Goal: Task Accomplishment & Management: Complete application form

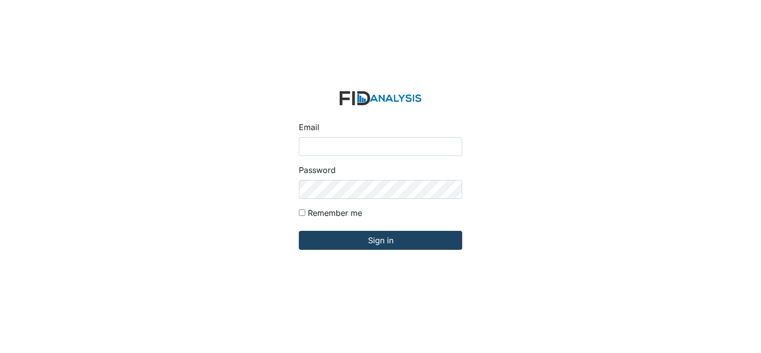
type input "[EMAIL_ADDRESS][DOMAIN_NAME]"
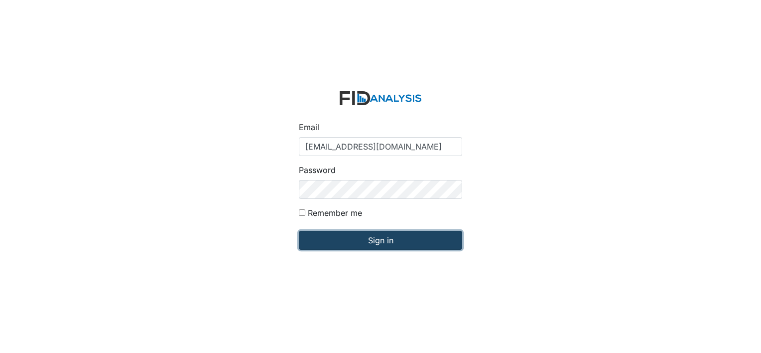
click at [374, 243] on input "Sign in" at bounding box center [380, 240] width 163 height 19
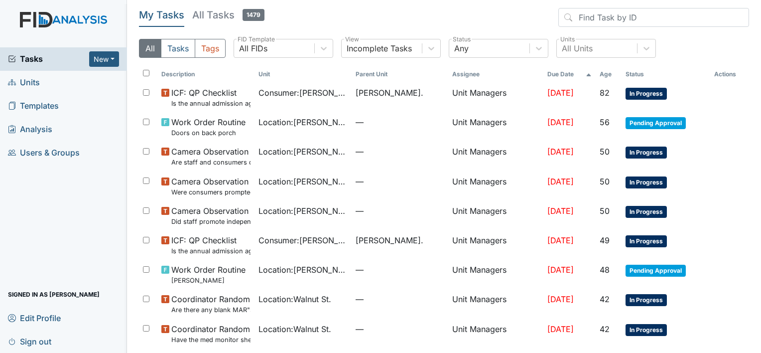
click at [33, 83] on span "Units" at bounding box center [24, 82] width 32 height 15
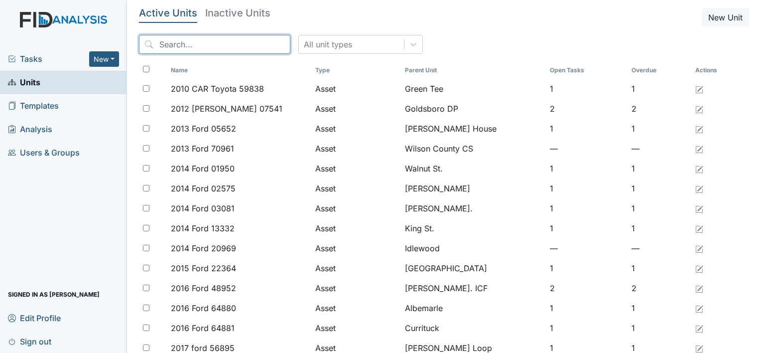
click at [156, 46] on input "search" at bounding box center [214, 44] width 151 height 19
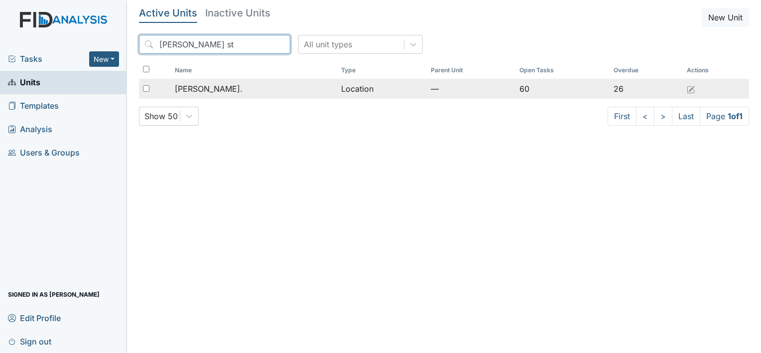
type input "William st"
click at [191, 89] on span "[PERSON_NAME]." at bounding box center [209, 89] width 68 height 12
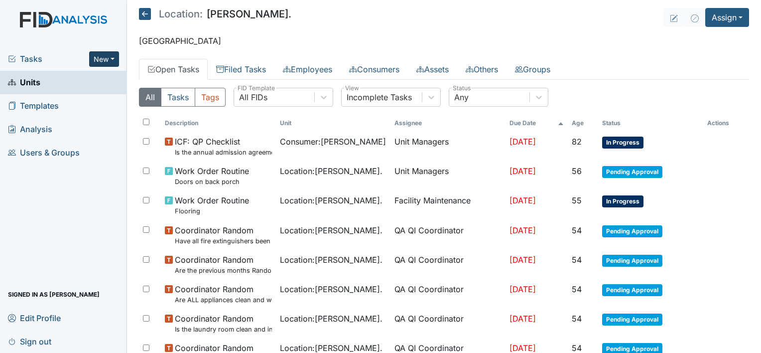
click at [112, 59] on button "New" at bounding box center [104, 58] width 30 height 15
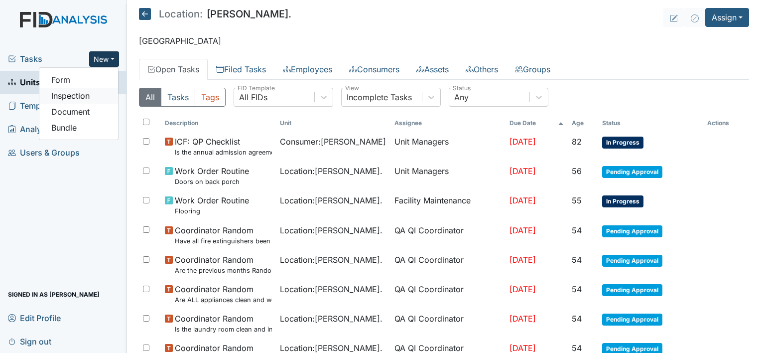
click at [102, 99] on link "Inspection" at bounding box center [78, 96] width 79 height 16
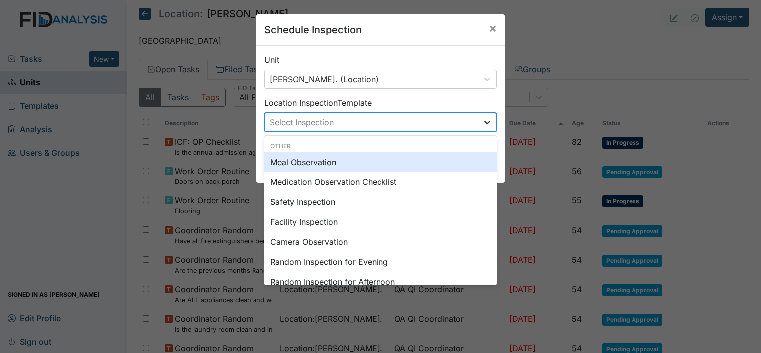
click at [485, 124] on icon at bounding box center [487, 122] width 10 height 10
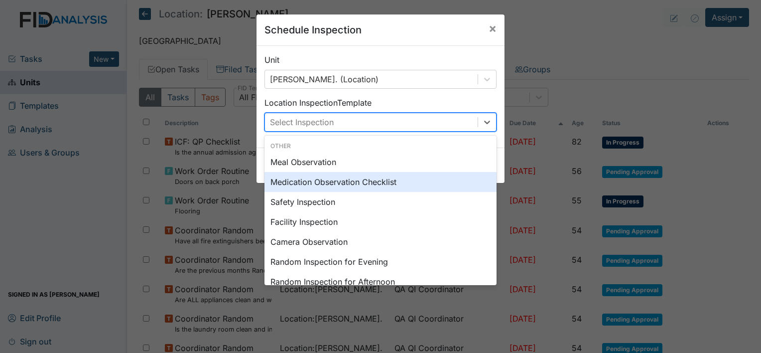
click at [420, 182] on div "Medication Observation Checklist" at bounding box center [380, 182] width 232 height 20
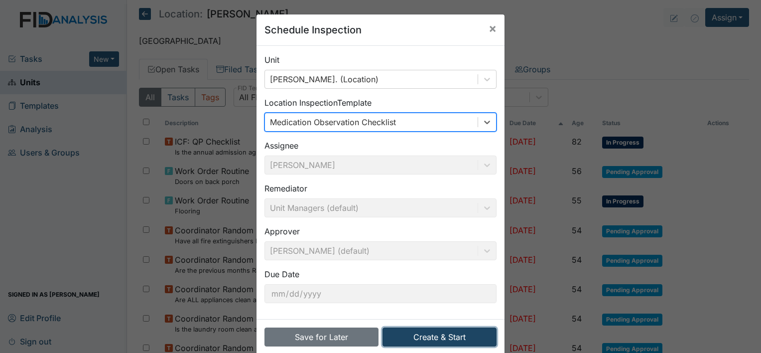
click at [432, 337] on button "Create & Start" at bounding box center [439, 336] width 114 height 19
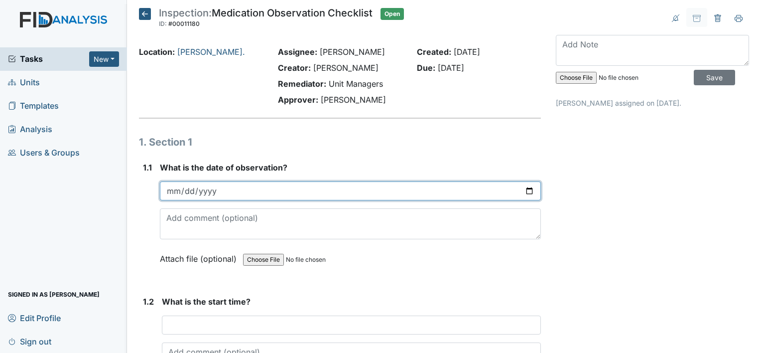
click at [524, 189] on input "date" at bounding box center [350, 190] width 381 height 19
type input "2025-10-15"
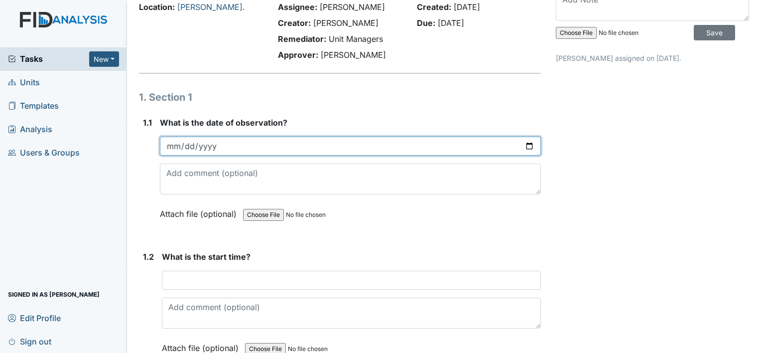
scroll to position [66, 0]
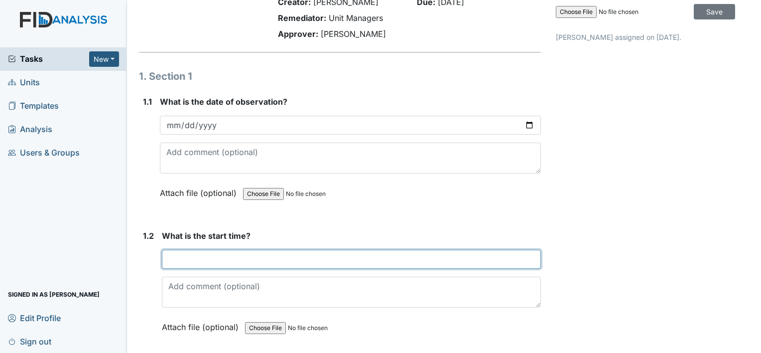
click at [211, 261] on input "text" at bounding box center [351, 258] width 379 height 19
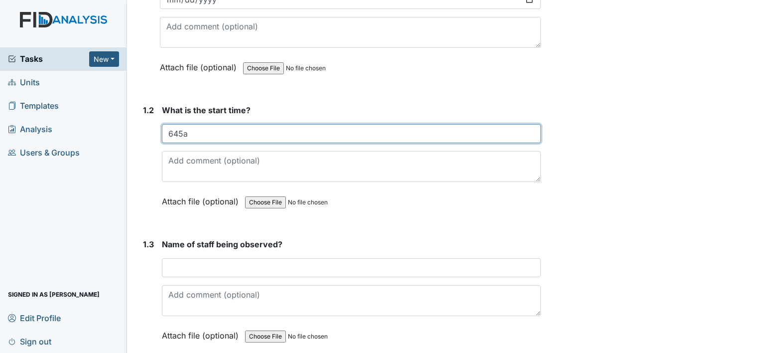
scroll to position [191, 0]
type input "645a"
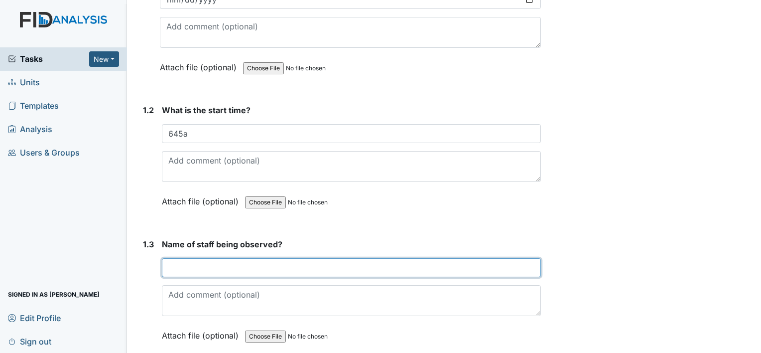
click at [193, 268] on input "text" at bounding box center [351, 267] width 379 height 19
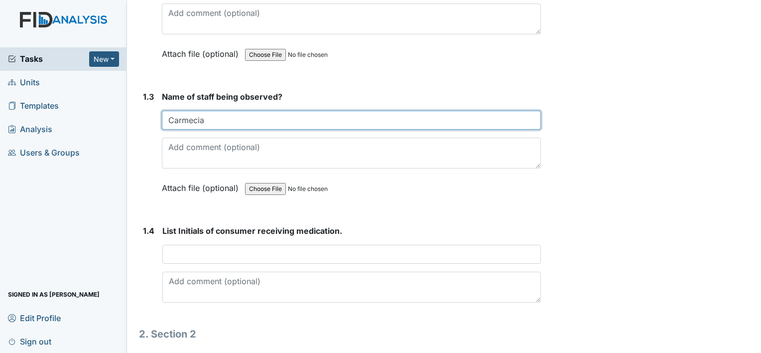
scroll to position [339, 0]
type input "Carmecia"
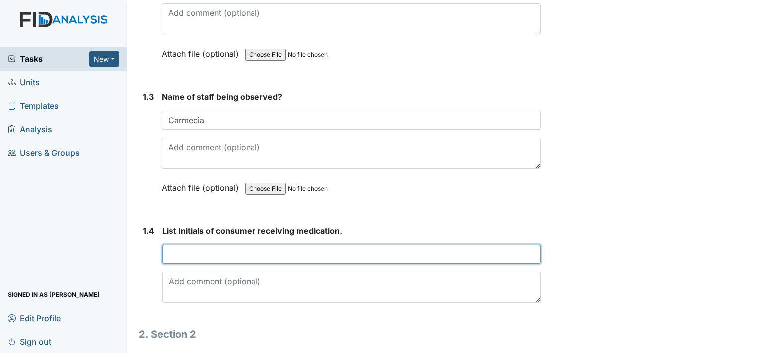
click at [184, 257] on input "text" at bounding box center [351, 253] width 378 height 19
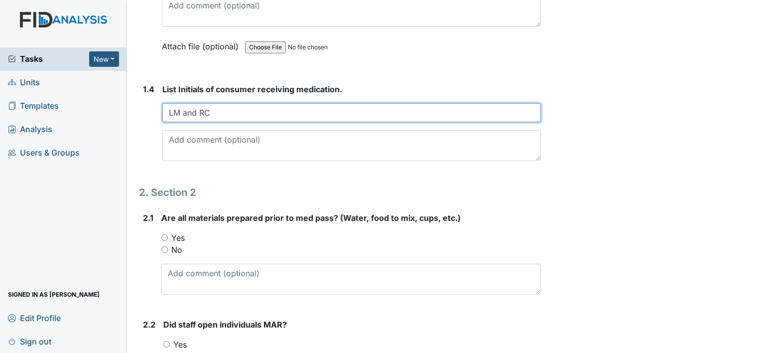
scroll to position [494, 0]
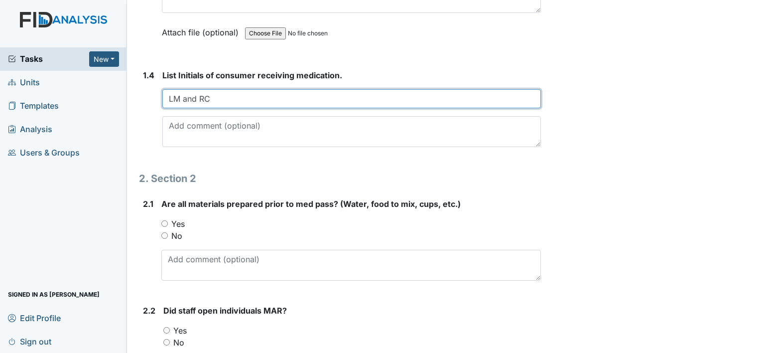
type input "LM and RC"
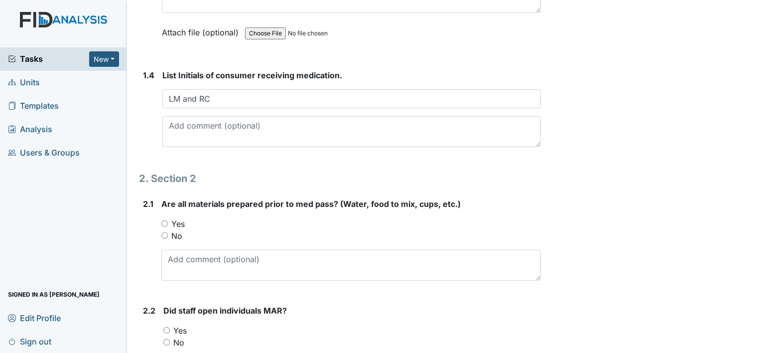
click at [161, 221] on input "Yes" at bounding box center [164, 223] width 6 height 6
radio input "true"
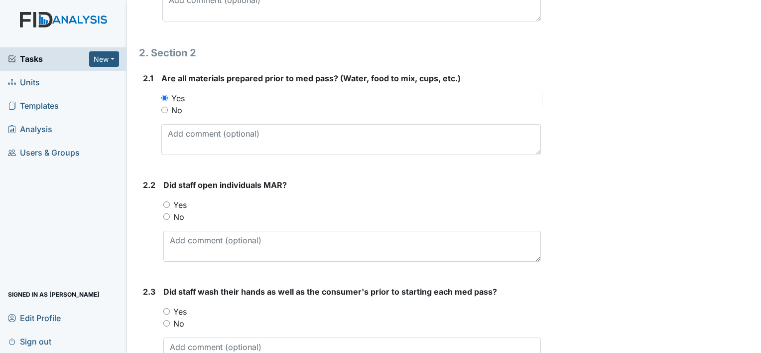
scroll to position [621, 0]
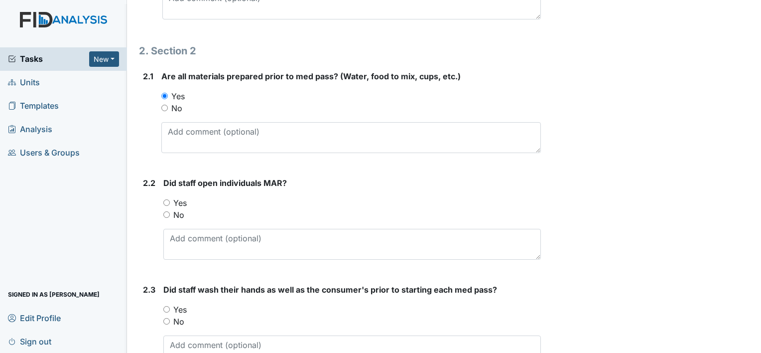
click at [167, 201] on input "Yes" at bounding box center [166, 202] width 6 height 6
radio input "true"
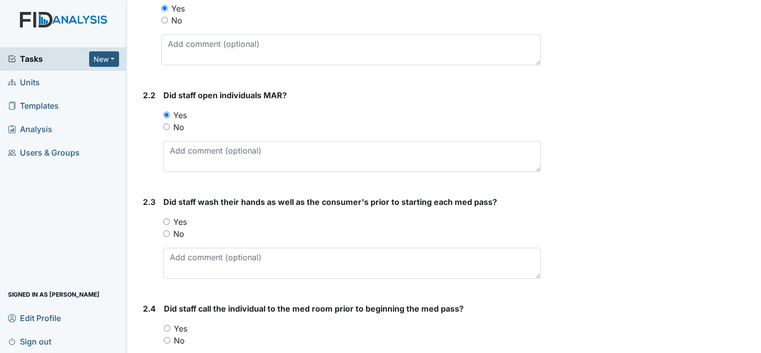
scroll to position [711, 0]
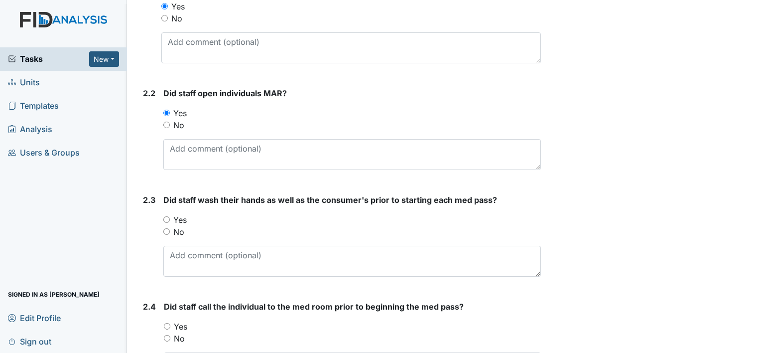
click at [165, 217] on input "Yes" at bounding box center [166, 219] width 6 height 6
radio input "true"
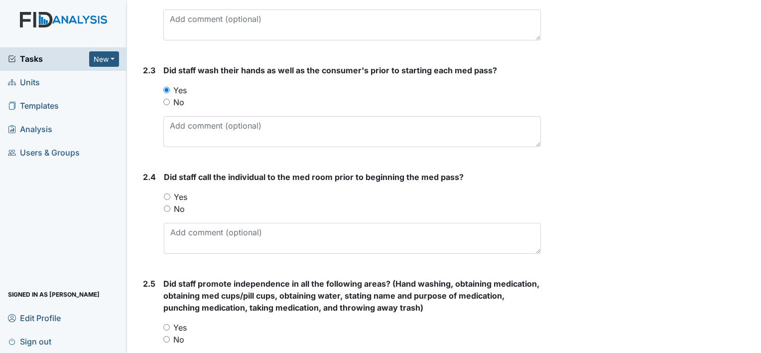
click at [165, 193] on input "Yes" at bounding box center [167, 196] width 6 height 6
radio input "true"
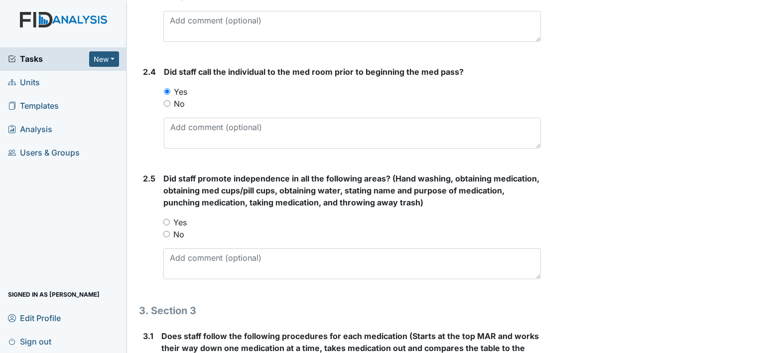
scroll to position [963, 0]
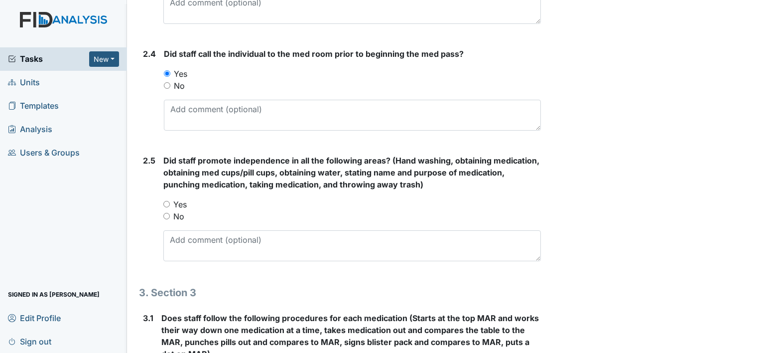
click at [164, 201] on input "Yes" at bounding box center [166, 204] width 6 height 6
radio input "true"
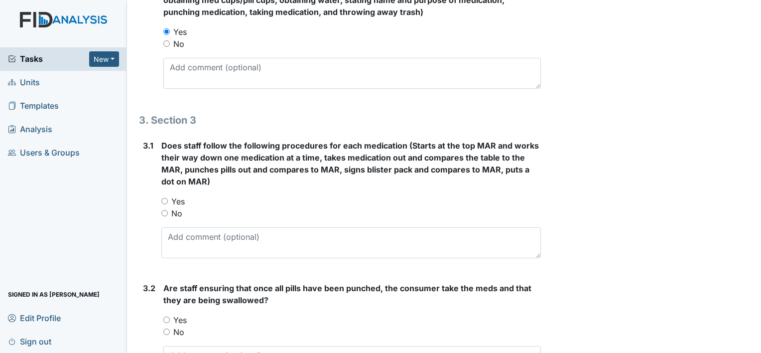
scroll to position [1136, 0]
click at [164, 198] on input "Yes" at bounding box center [164, 200] width 6 height 6
radio input "true"
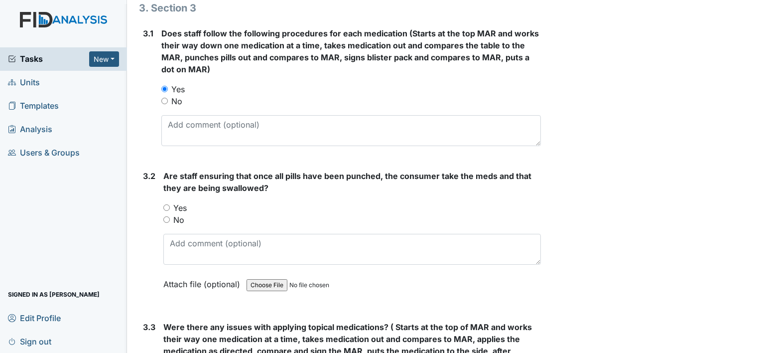
scroll to position [1248, 0]
click at [168, 204] on input "Yes" at bounding box center [166, 207] width 6 height 6
radio input "true"
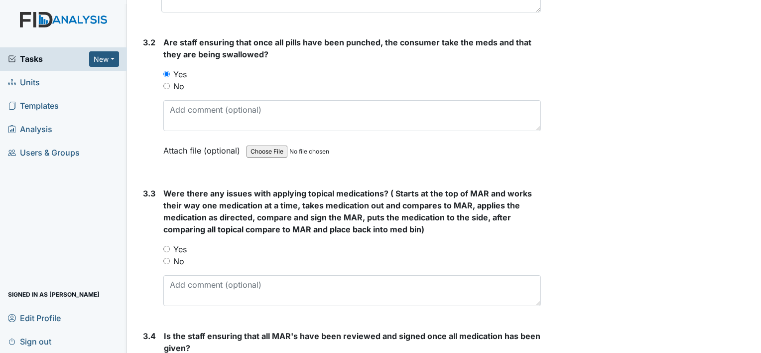
scroll to position [1386, 0]
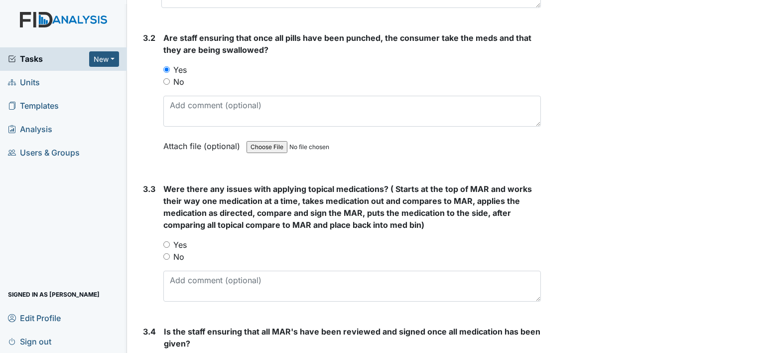
click at [165, 253] on input "No" at bounding box center [166, 256] width 6 height 6
radio input "true"
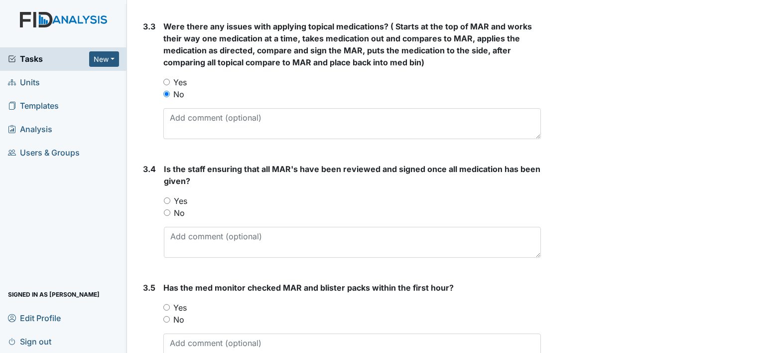
scroll to position [1558, 0]
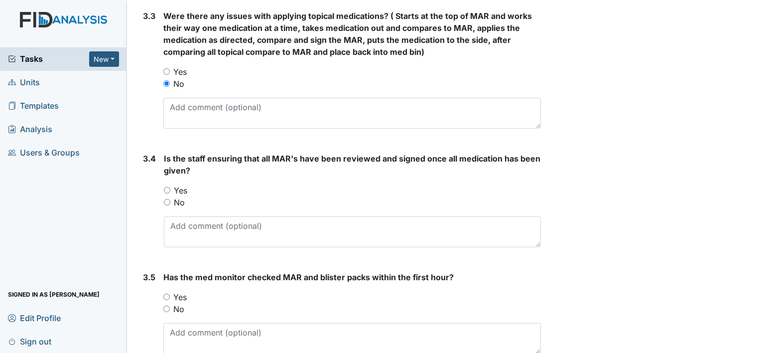
click at [166, 187] on input "Yes" at bounding box center [167, 190] width 6 height 6
radio input "true"
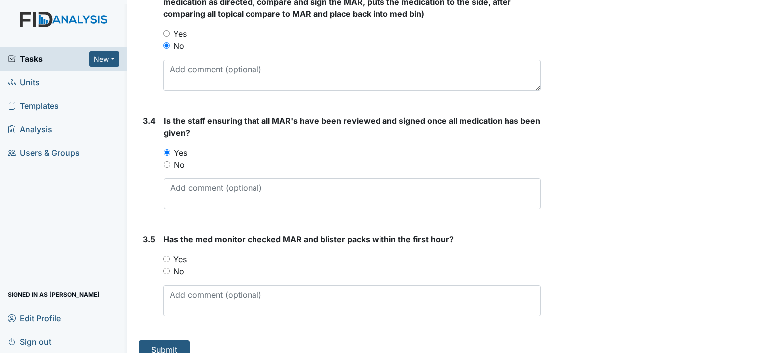
scroll to position [1606, 0]
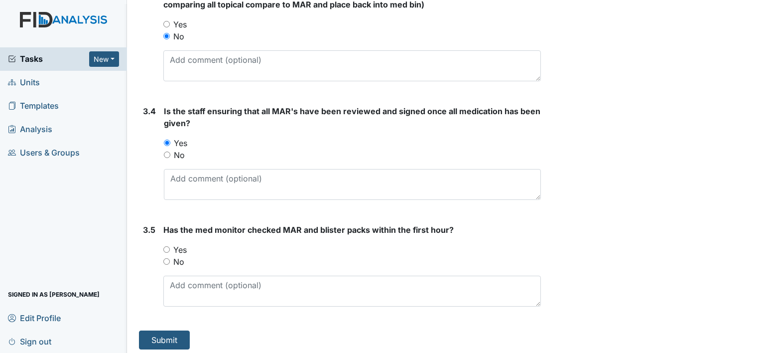
click at [168, 246] on input "Yes" at bounding box center [166, 249] width 6 height 6
radio input "true"
click at [153, 330] on button "Submit" at bounding box center [164, 339] width 51 height 19
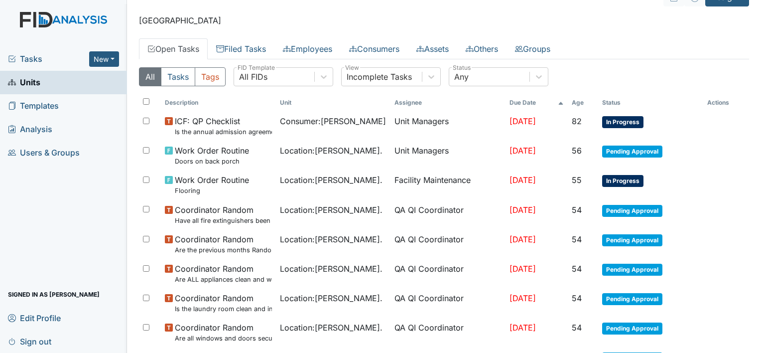
scroll to position [56, 0]
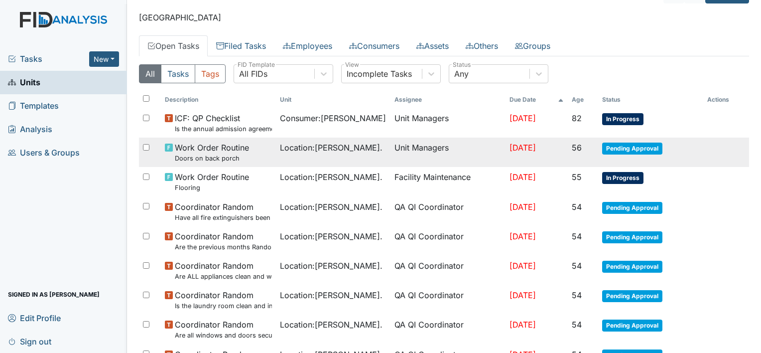
click at [509, 153] on td "[DATE]" at bounding box center [536, 151] width 62 height 29
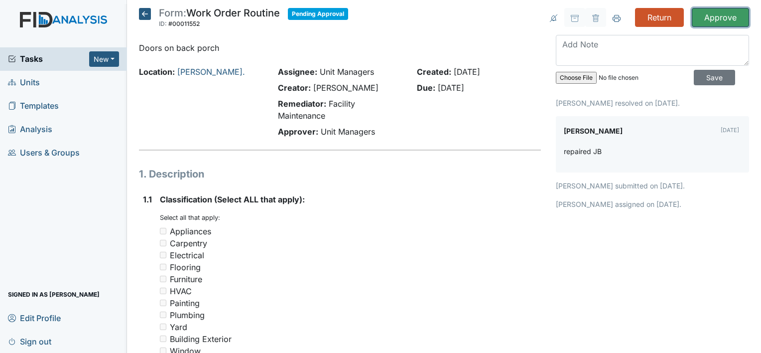
click at [715, 16] on input "Approve" at bounding box center [720, 17] width 57 height 19
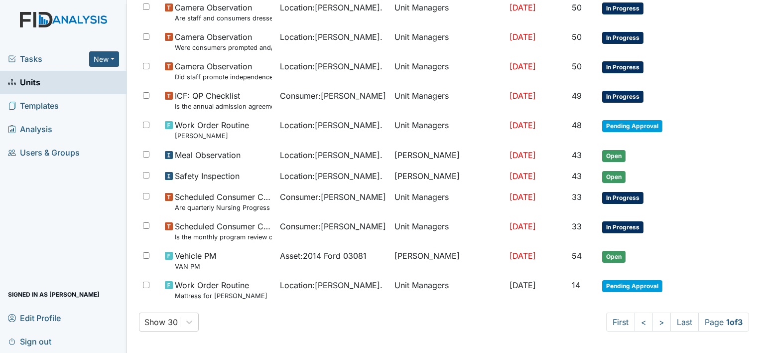
scroll to position [728, 0]
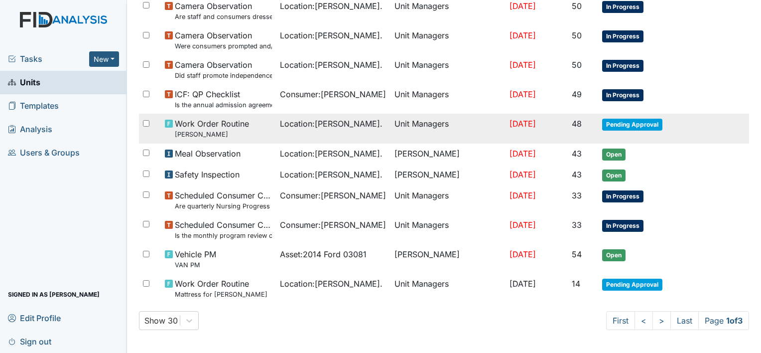
click at [646, 126] on span "Pending Approval" at bounding box center [632, 124] width 60 height 12
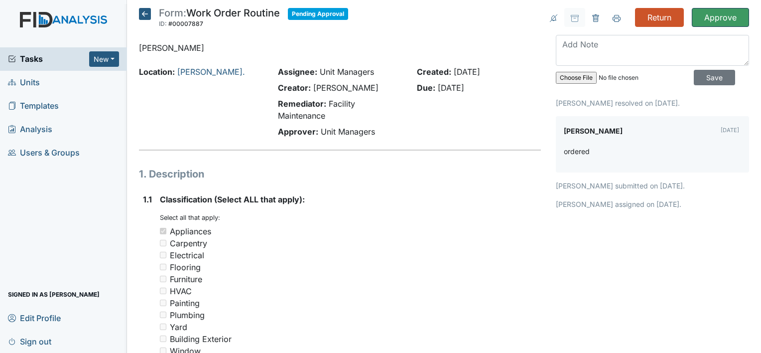
click at [715, 19] on input "Approve" at bounding box center [720, 17] width 57 height 19
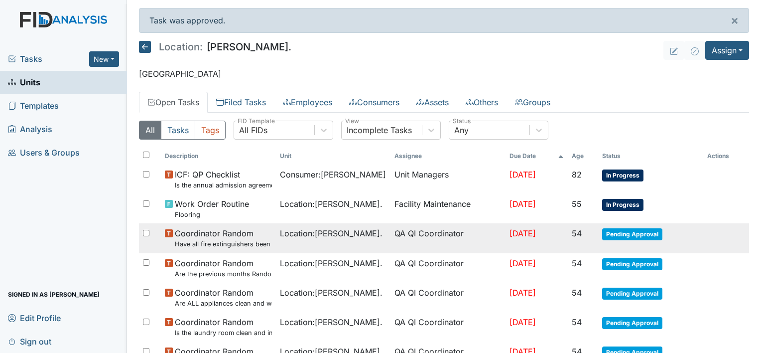
click at [624, 233] on span "Pending Approval" at bounding box center [632, 234] width 60 height 12
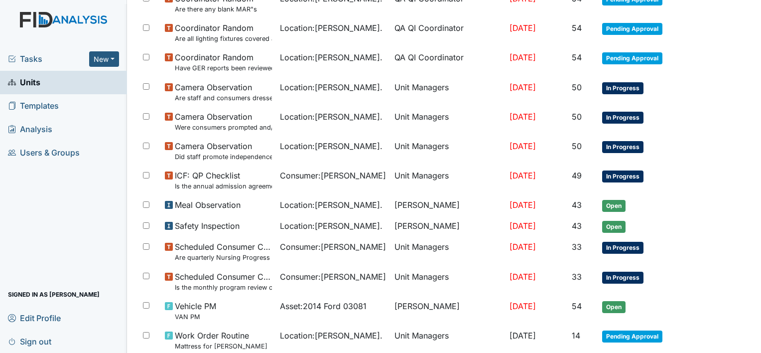
scroll to position [648, 0]
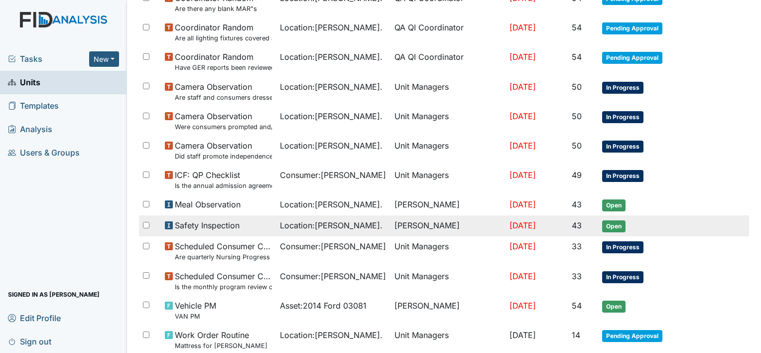
click at [618, 222] on span "Open" at bounding box center [613, 226] width 23 height 12
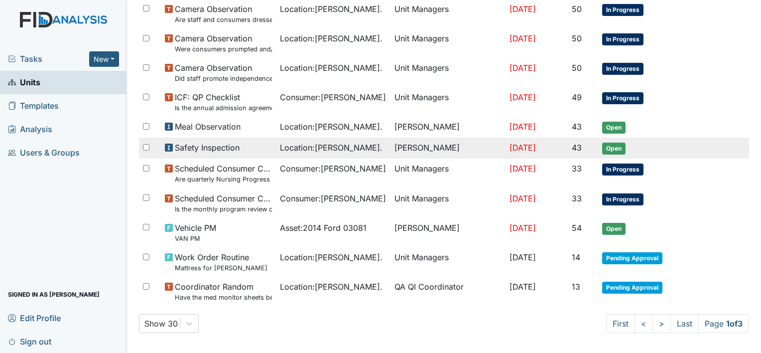
scroll to position [728, 0]
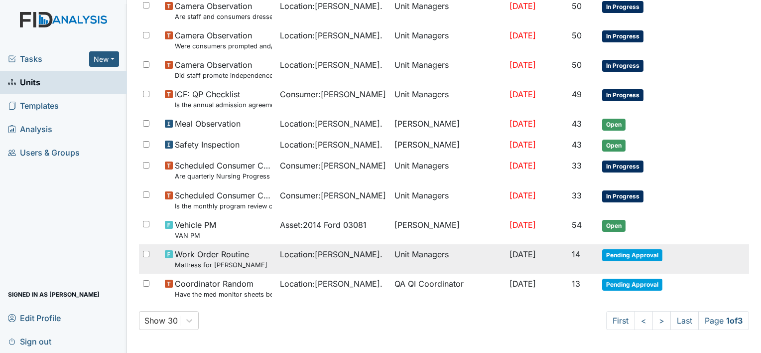
click at [641, 255] on span "Pending Approval" at bounding box center [632, 255] width 60 height 12
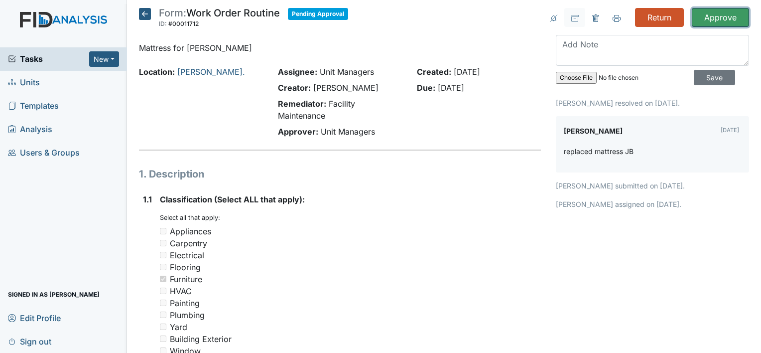
click at [711, 16] on input "Approve" at bounding box center [720, 17] width 57 height 19
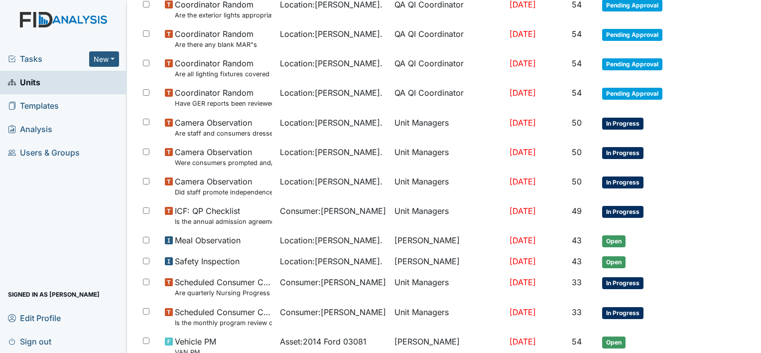
scroll to position [728, 0]
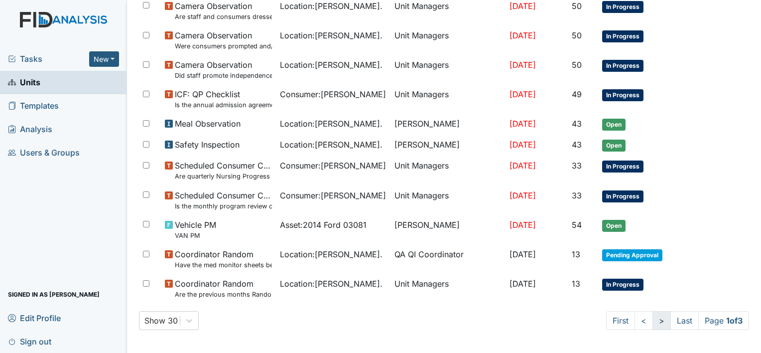
click at [653, 319] on link ">" at bounding box center [661, 320] width 18 height 19
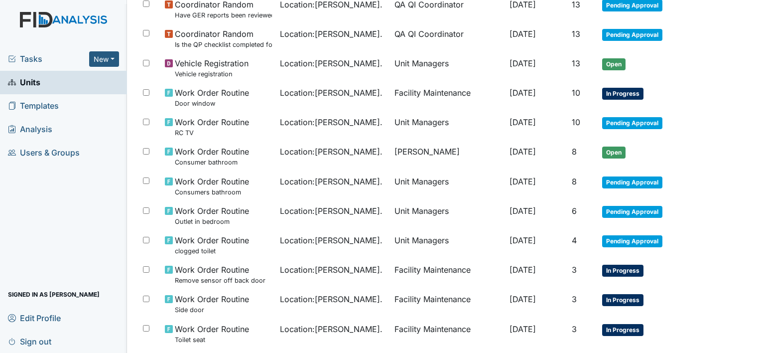
scroll to position [404, 0]
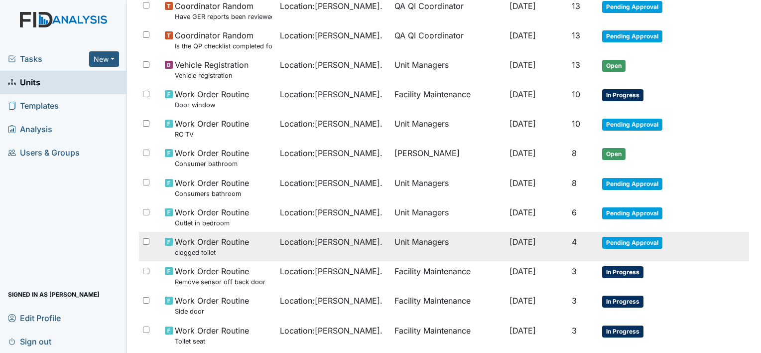
click at [649, 244] on span "Pending Approval" at bounding box center [632, 243] width 60 height 12
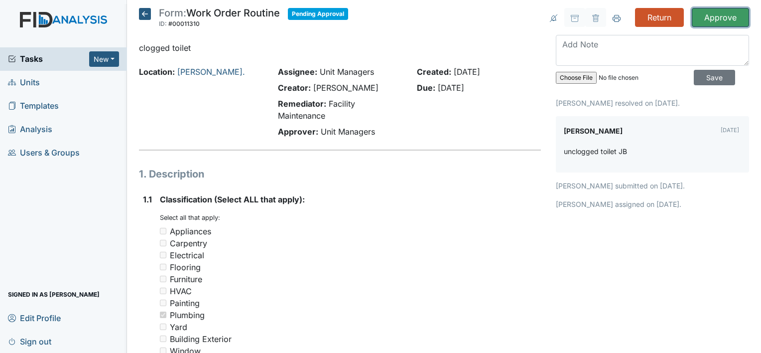
click at [711, 20] on input "Approve" at bounding box center [720, 17] width 57 height 19
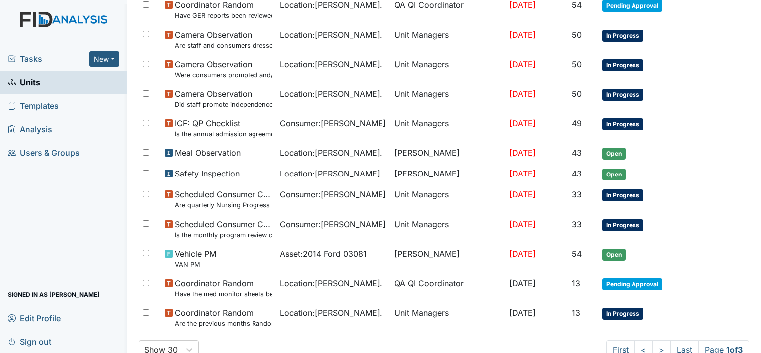
scroll to position [728, 0]
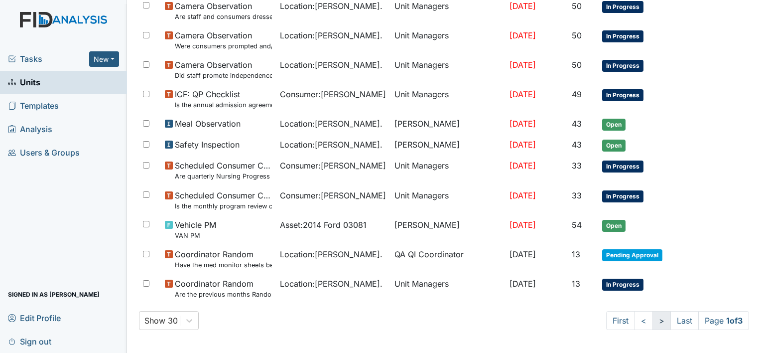
click at [652, 321] on link ">" at bounding box center [661, 320] width 18 height 19
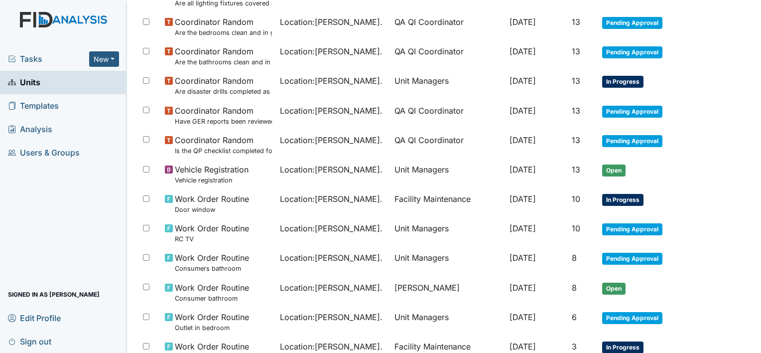
scroll to position [301, 0]
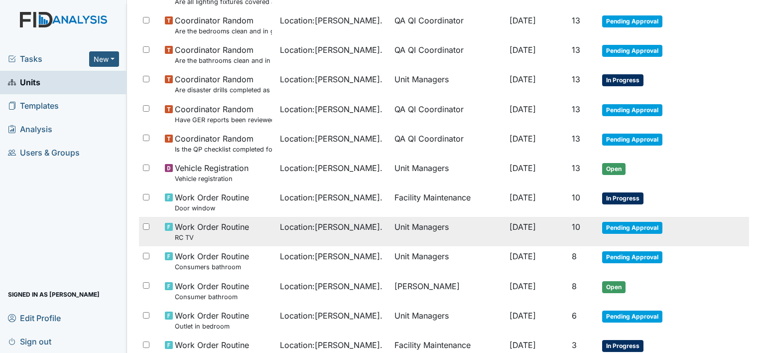
click at [653, 231] on span "Pending Approval" at bounding box center [632, 228] width 60 height 12
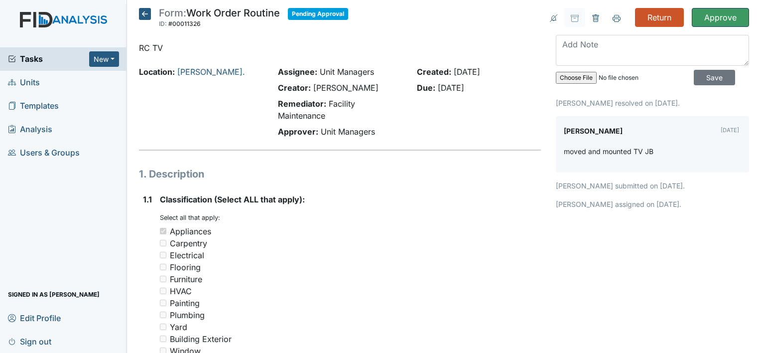
click at [714, 18] on input "Approve" at bounding box center [720, 17] width 57 height 19
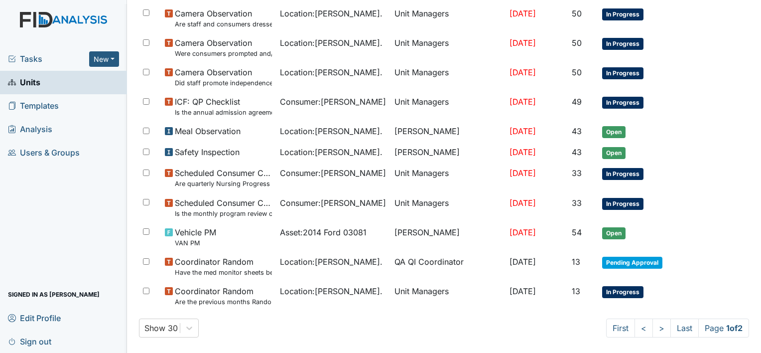
scroll to position [728, 0]
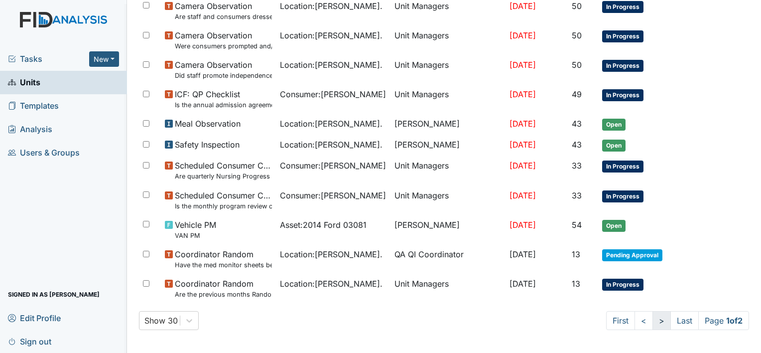
click at [656, 324] on link ">" at bounding box center [661, 320] width 18 height 19
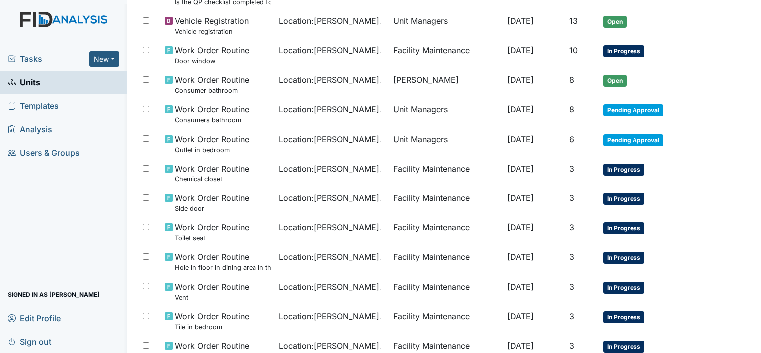
scroll to position [445, 0]
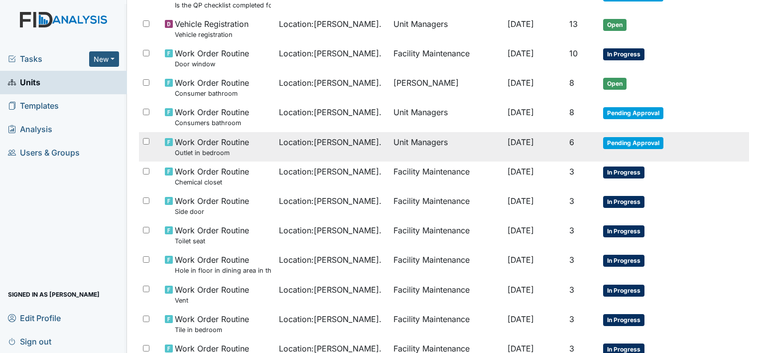
click at [646, 141] on span "Pending Approval" at bounding box center [633, 143] width 60 height 12
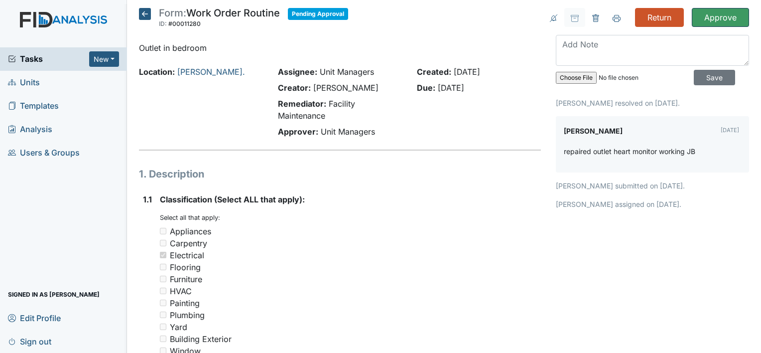
click at [712, 23] on input "Approve" at bounding box center [720, 17] width 57 height 19
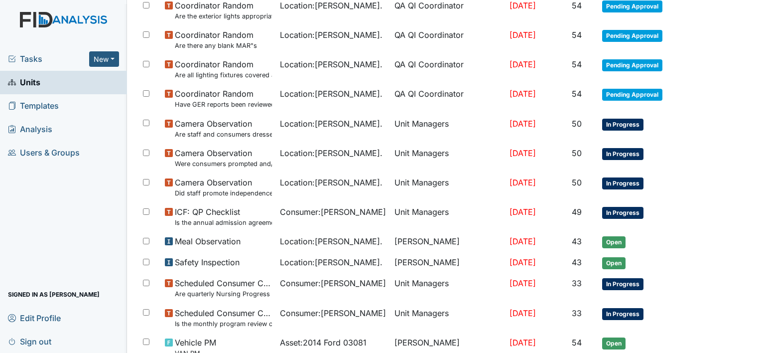
scroll to position [728, 0]
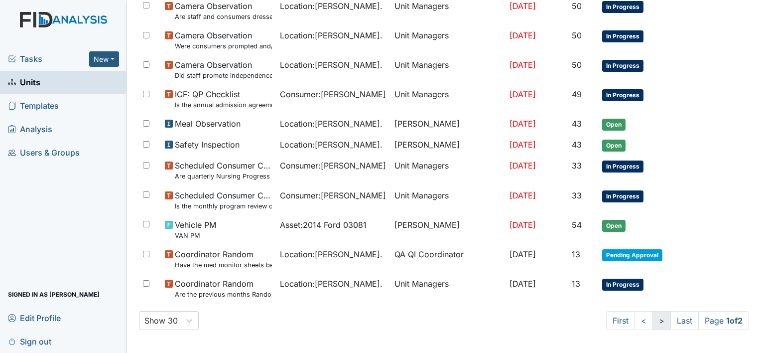
click at [655, 326] on link ">" at bounding box center [661, 320] width 18 height 19
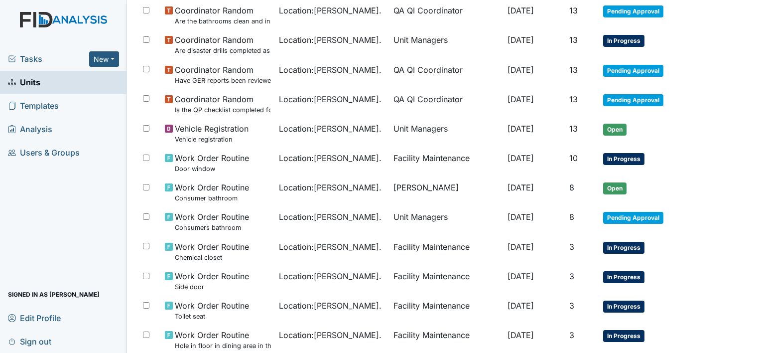
scroll to position [339, 0]
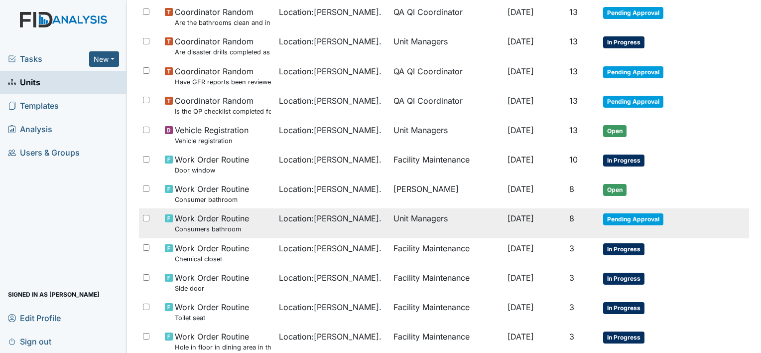
click at [653, 220] on span "Pending Approval" at bounding box center [633, 219] width 60 height 12
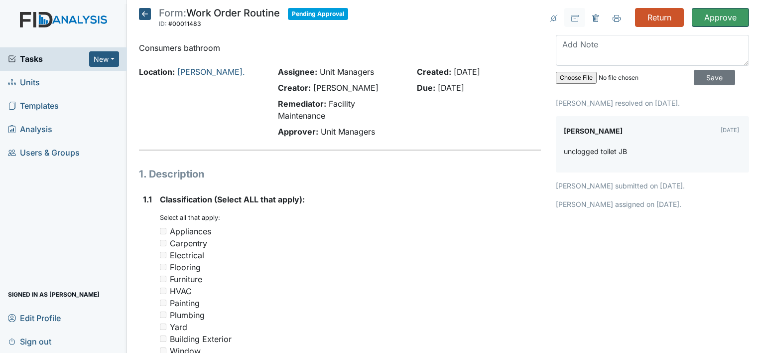
click at [717, 18] on input "Approve" at bounding box center [720, 17] width 57 height 19
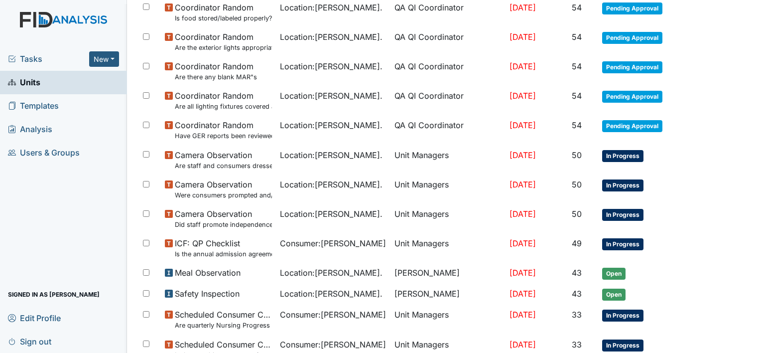
scroll to position [728, 0]
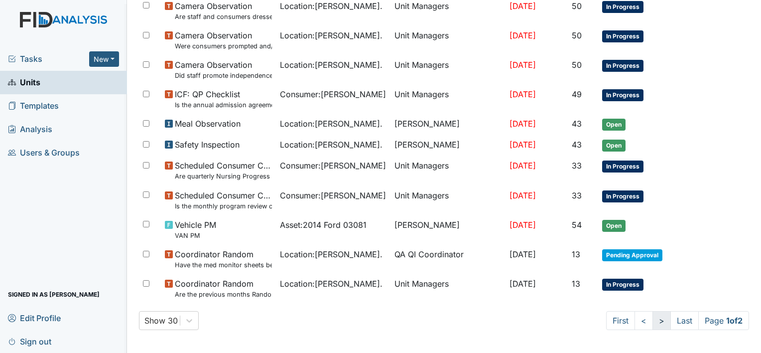
click at [657, 326] on link ">" at bounding box center [661, 320] width 18 height 19
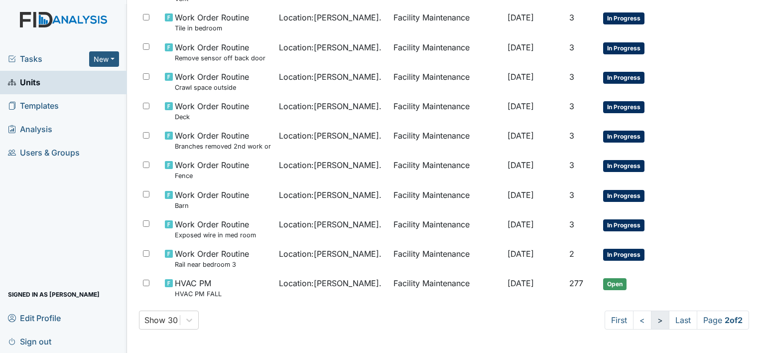
click at [653, 322] on link ">" at bounding box center [660, 319] width 18 height 19
click at [633, 320] on link "<" at bounding box center [642, 319] width 18 height 19
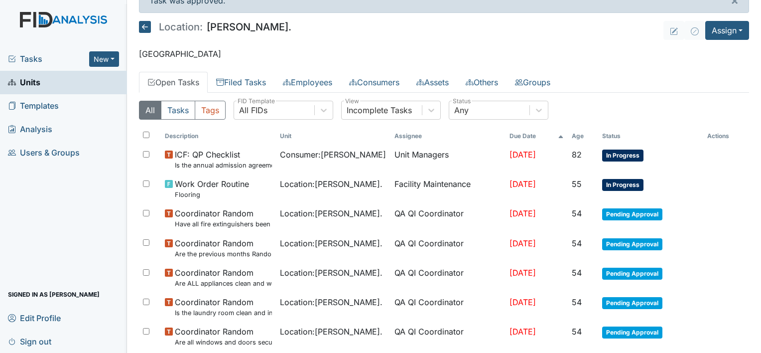
scroll to position [0, 0]
